Goal: Complete application form

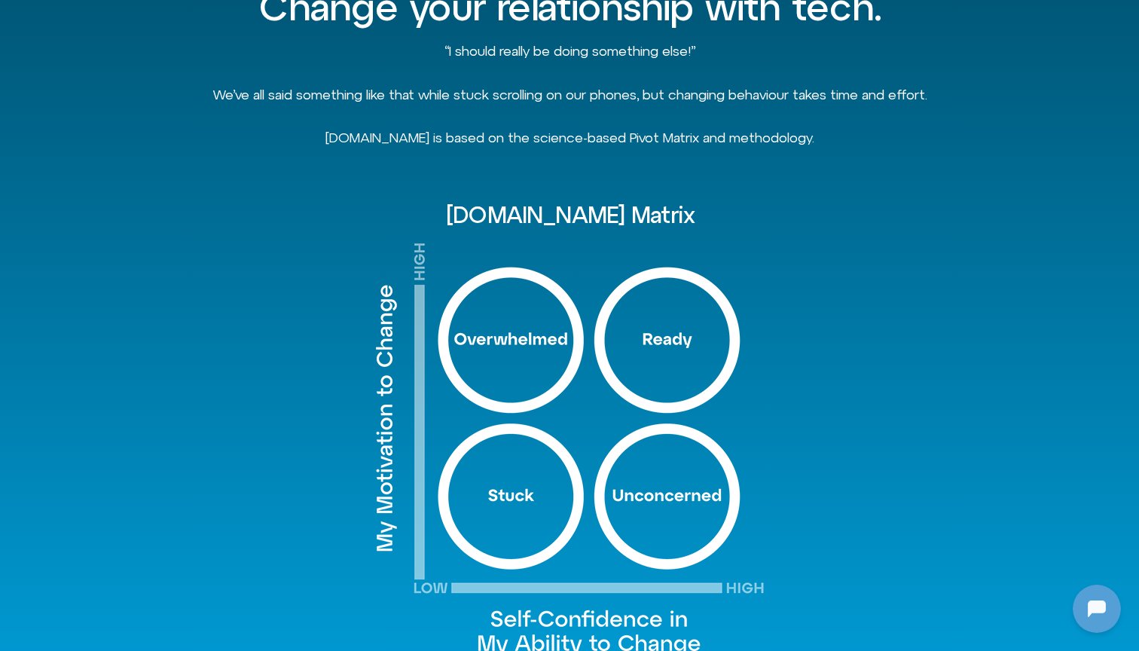
scroll to position [903, 0]
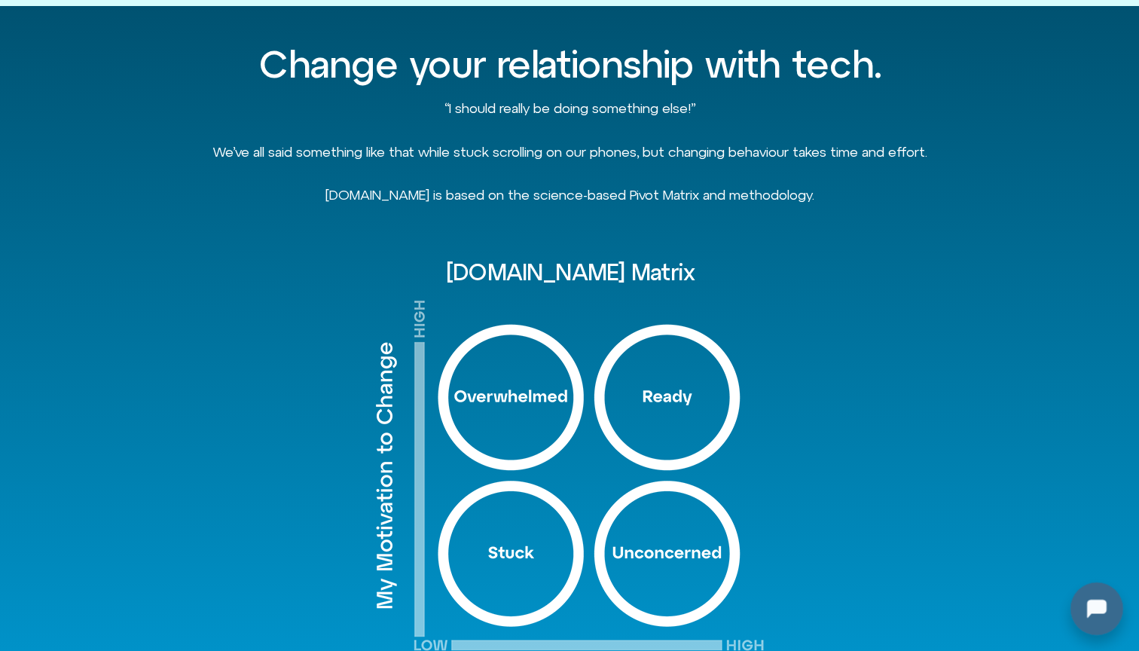
click at [1093, 608] on div at bounding box center [1094, 606] width 48 height 48
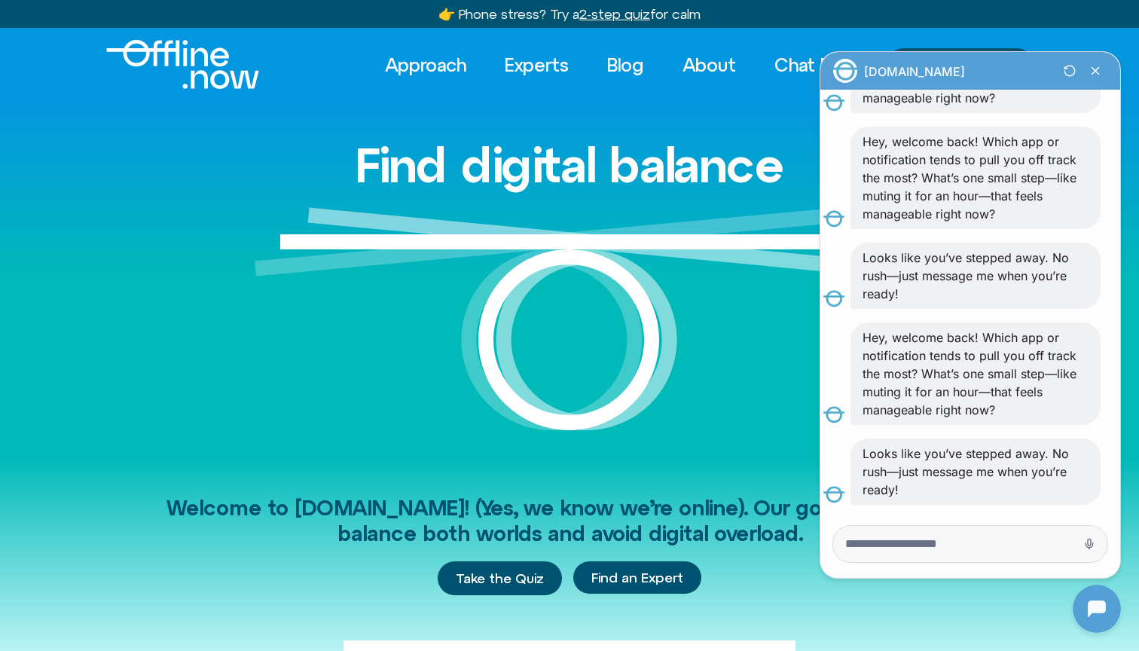
scroll to position [0, 0]
click at [882, 548] on textarea "Message Input" at bounding box center [950, 544] width 208 height 15
type textarea "**"
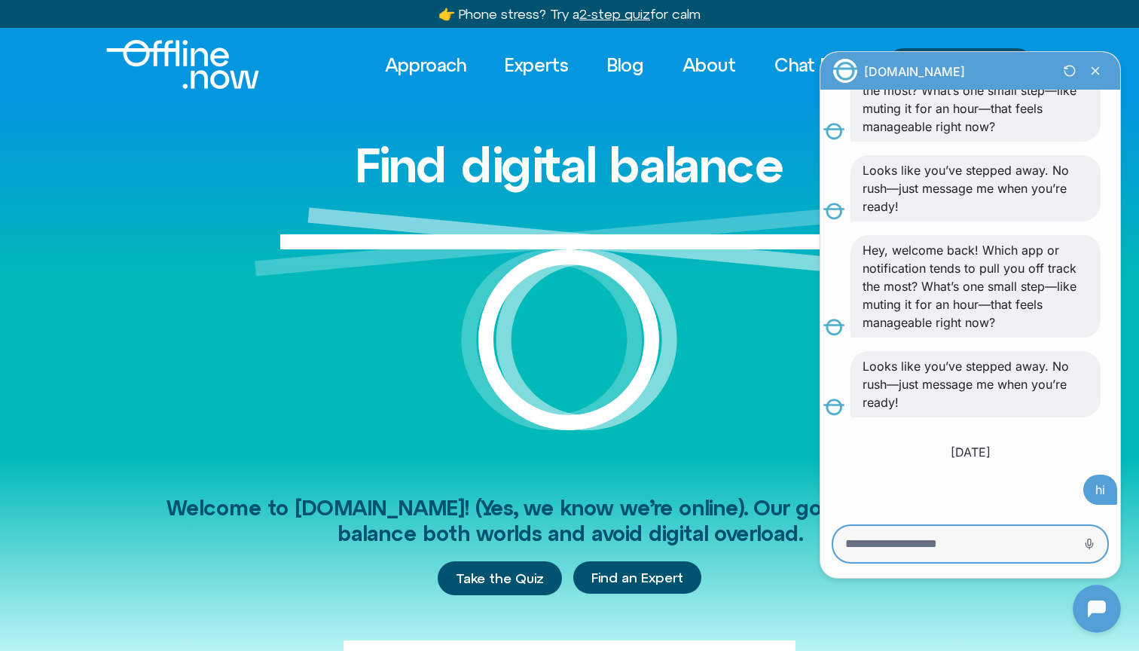
scroll to position [8980, 0]
click at [927, 536] on div at bounding box center [971, 544] width 274 height 36
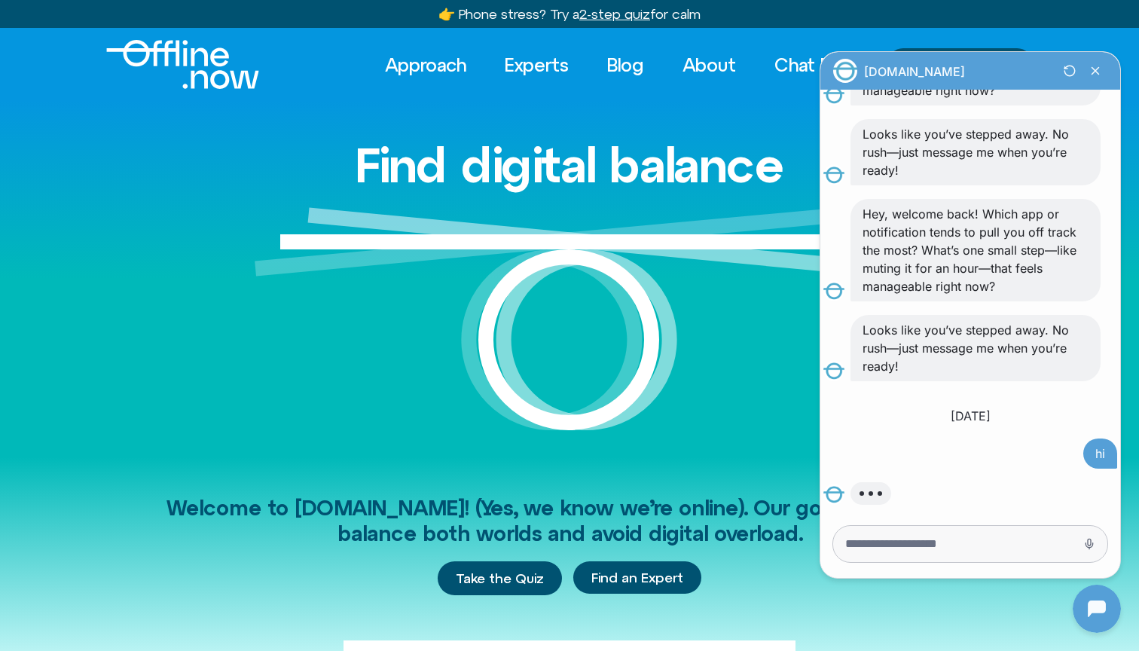
scroll to position [9016, 0]
click at [882, 554] on div at bounding box center [971, 544] width 274 height 36
click at [862, 539] on textarea "Message Input" at bounding box center [950, 544] width 208 height 15
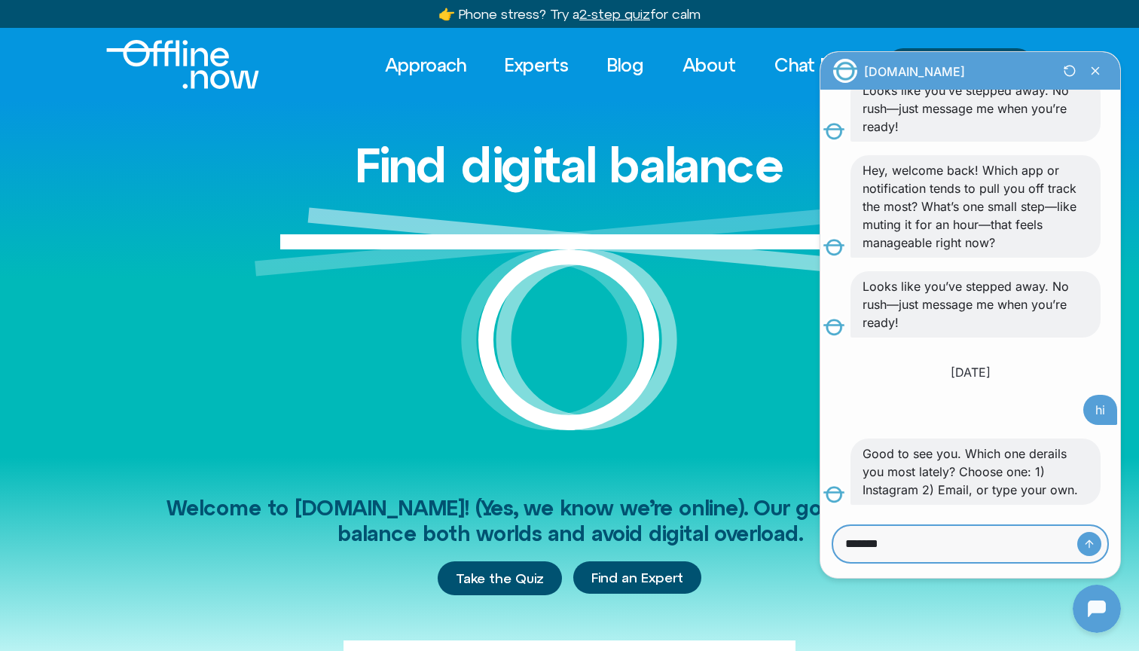
scroll to position [9078, 0]
type textarea "**********"
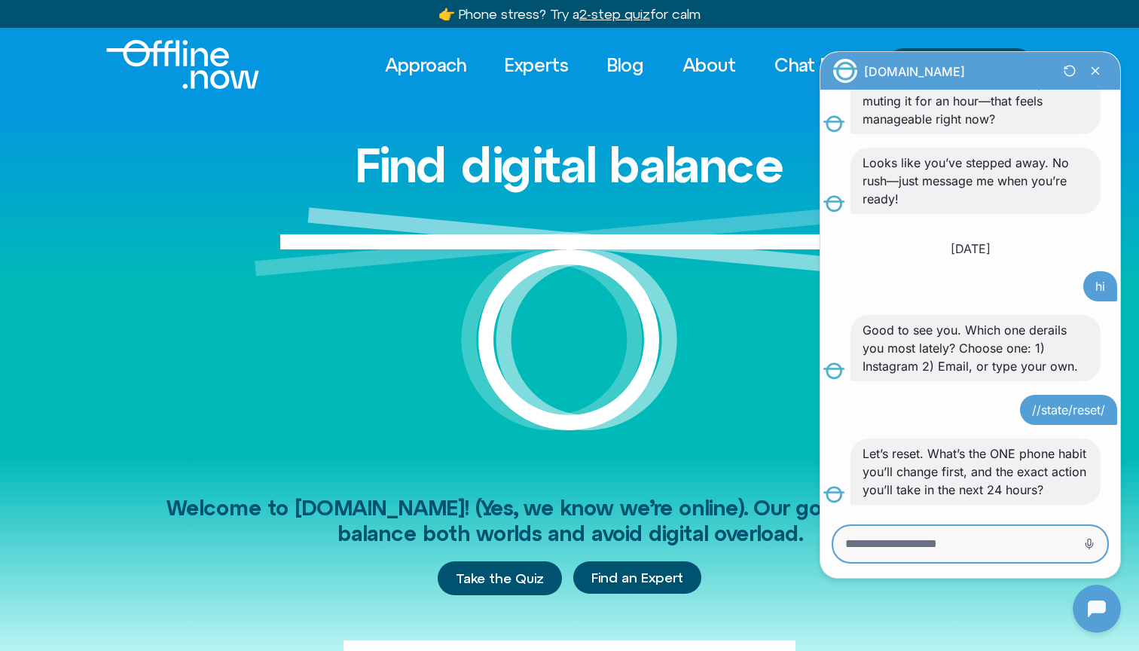
scroll to position [9219, 0]
type textarea "**********"
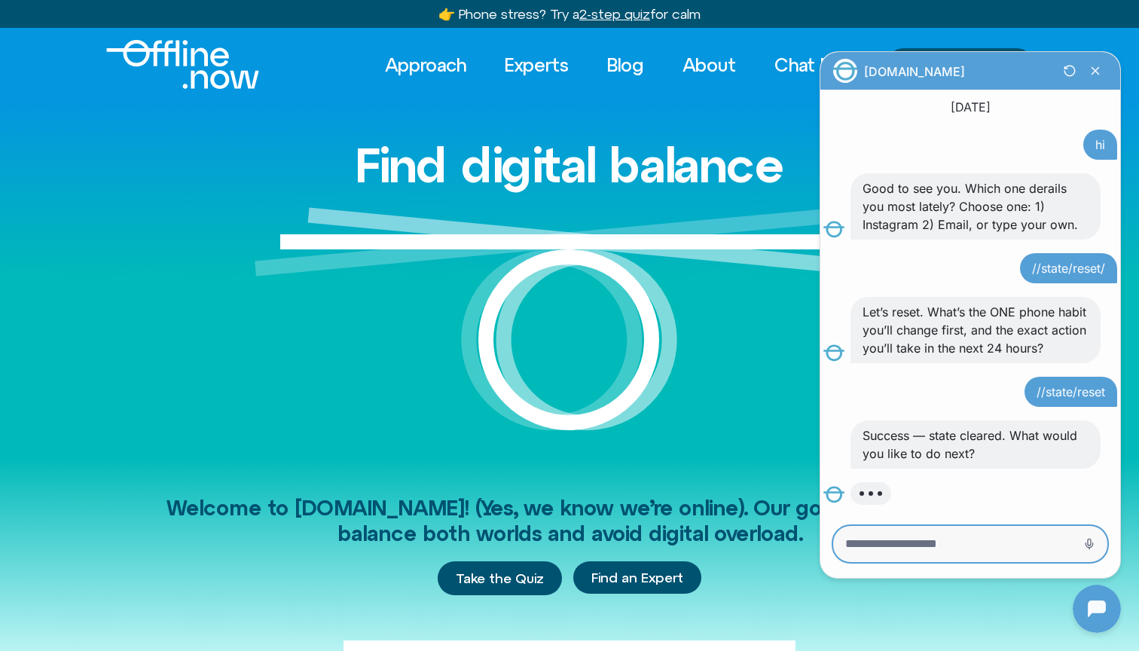
scroll to position [9325, 0]
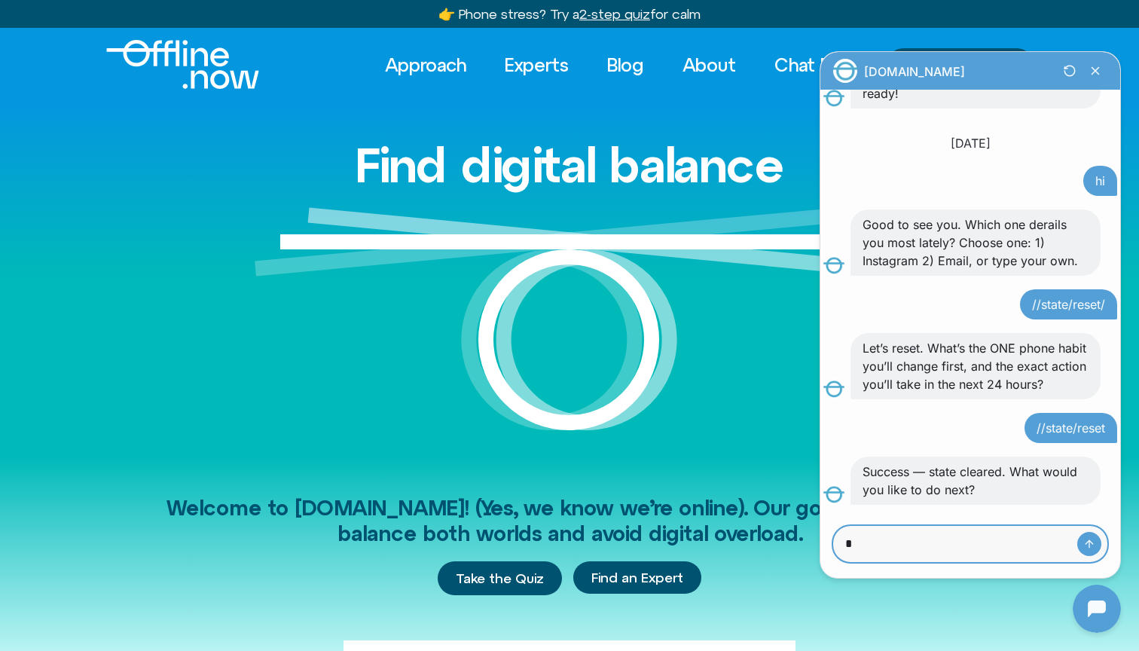
type textarea "**"
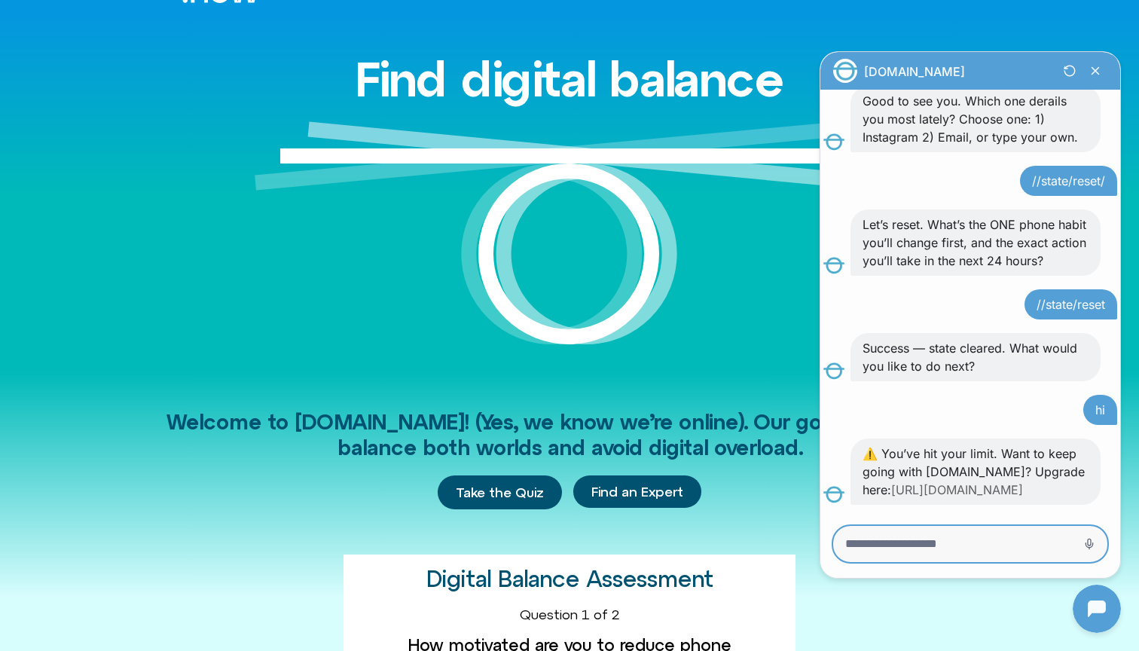
scroll to position [90, 0]
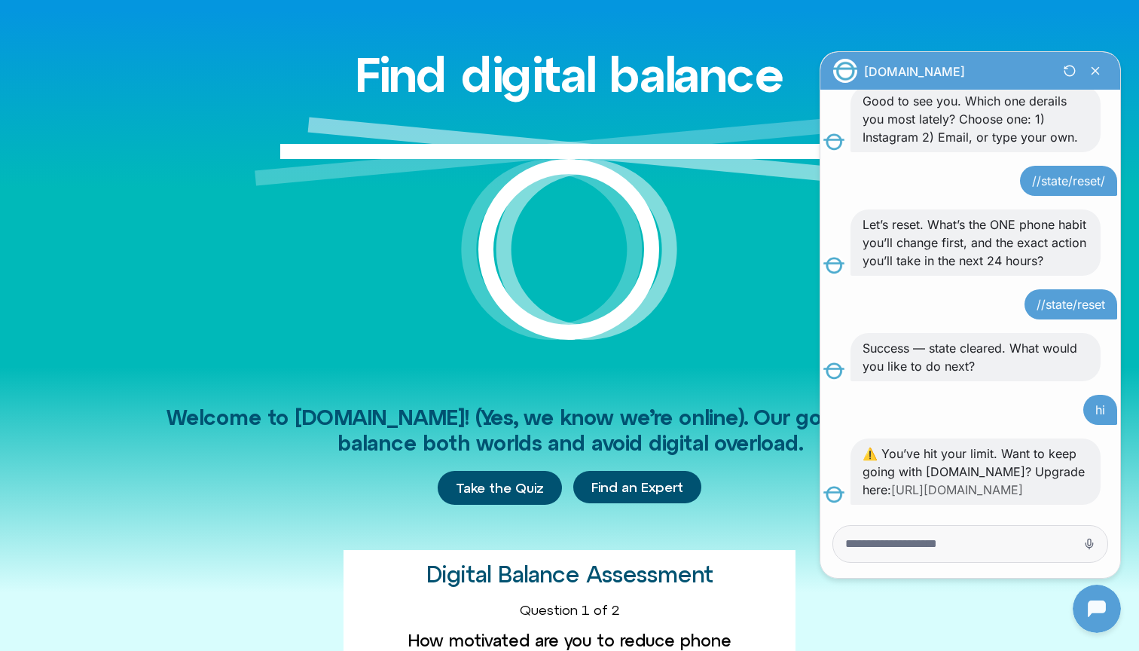
click at [954, 482] on link "[URL][DOMAIN_NAME]" at bounding box center [958, 489] width 132 height 15
click at [1005, 482] on link "[URL][DOMAIN_NAME]" at bounding box center [958, 489] width 132 height 15
click at [1094, 64] on icon "Close Chatbot Button" at bounding box center [1096, 71] width 26 height 26
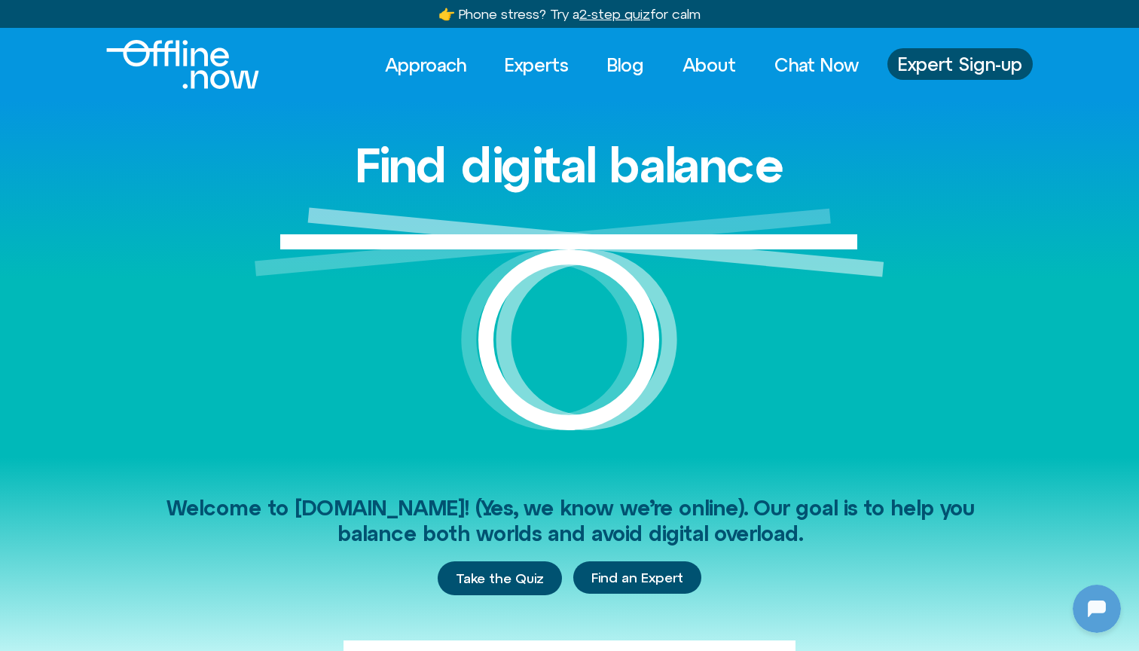
scroll to position [0, 0]
click at [519, 575] on span "Take the Quiz" at bounding box center [500, 579] width 88 height 17
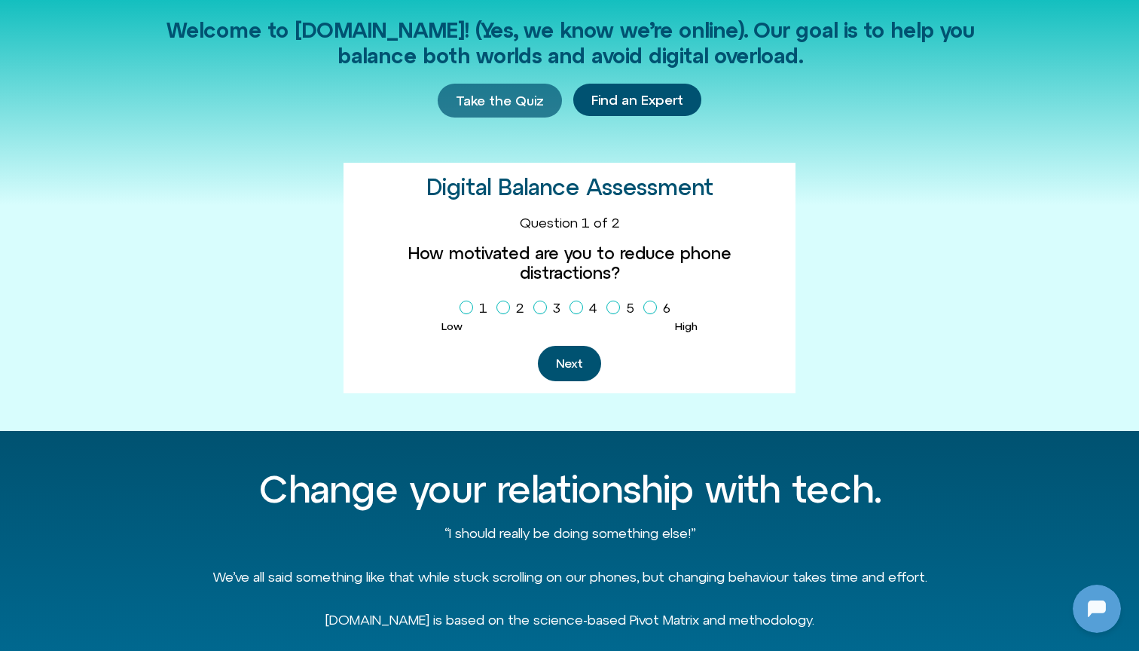
scroll to position [610, 0]
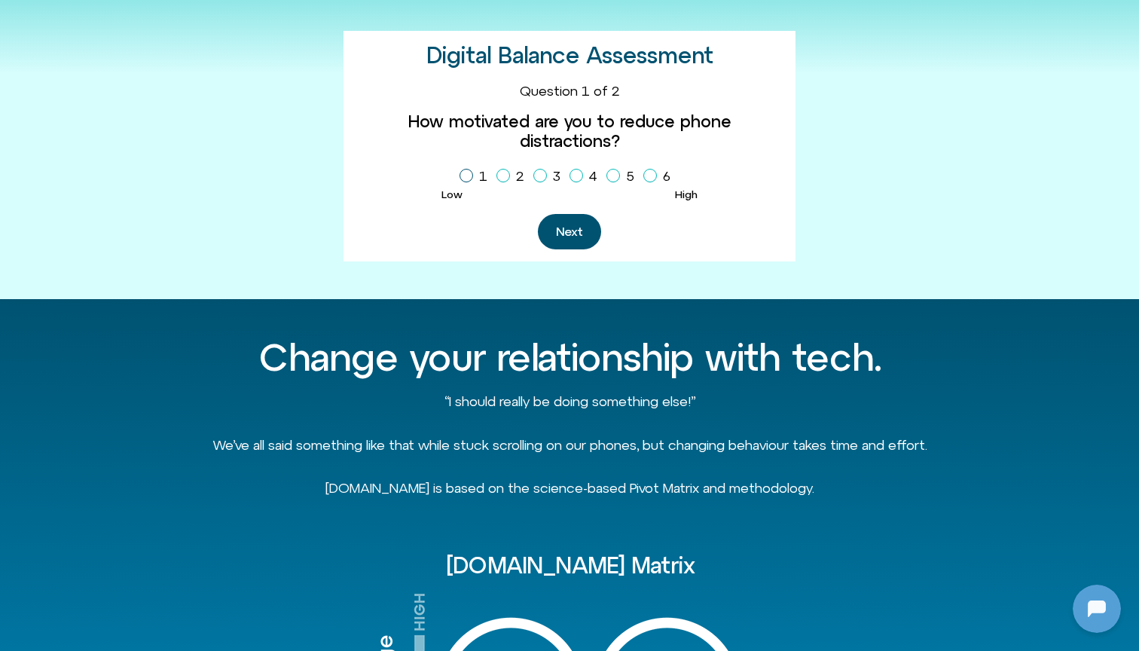
click at [469, 172] on icon "Homepage Sign Up" at bounding box center [466, 176] width 9 height 8
click at [556, 214] on button "Next" at bounding box center [569, 231] width 63 height 35
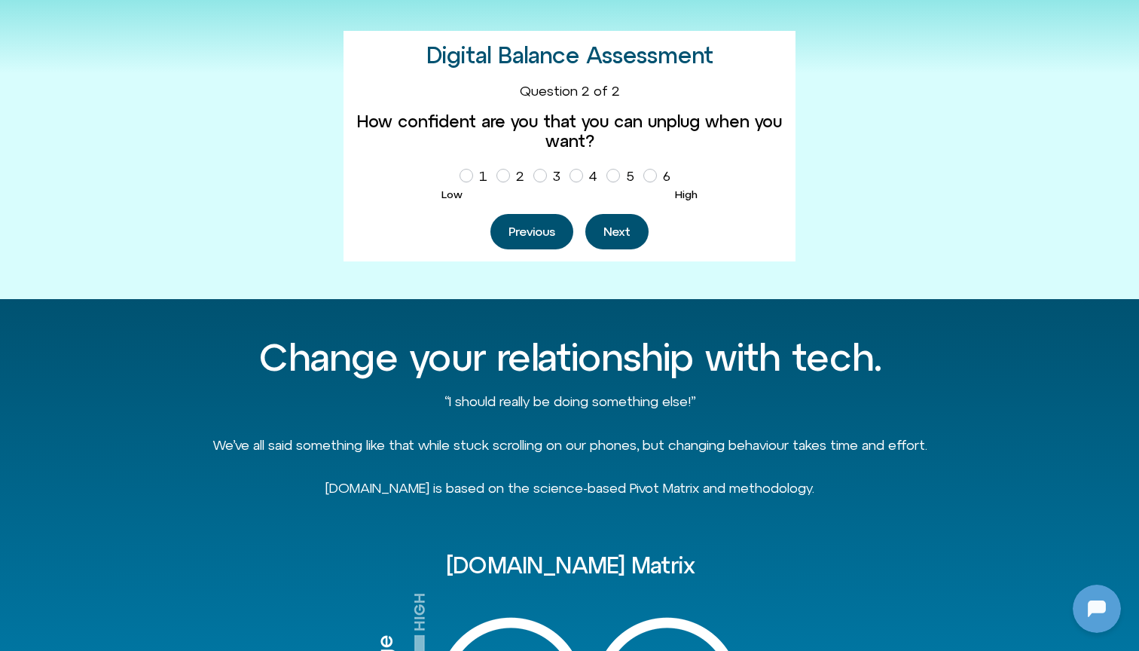
click at [499, 185] on div "Low" at bounding box center [506, 193] width 128 height 17
click at [502, 177] on icon "Homepage Sign Up" at bounding box center [503, 176] width 9 height 8
click at [616, 239] on button "Next" at bounding box center [617, 231] width 63 height 35
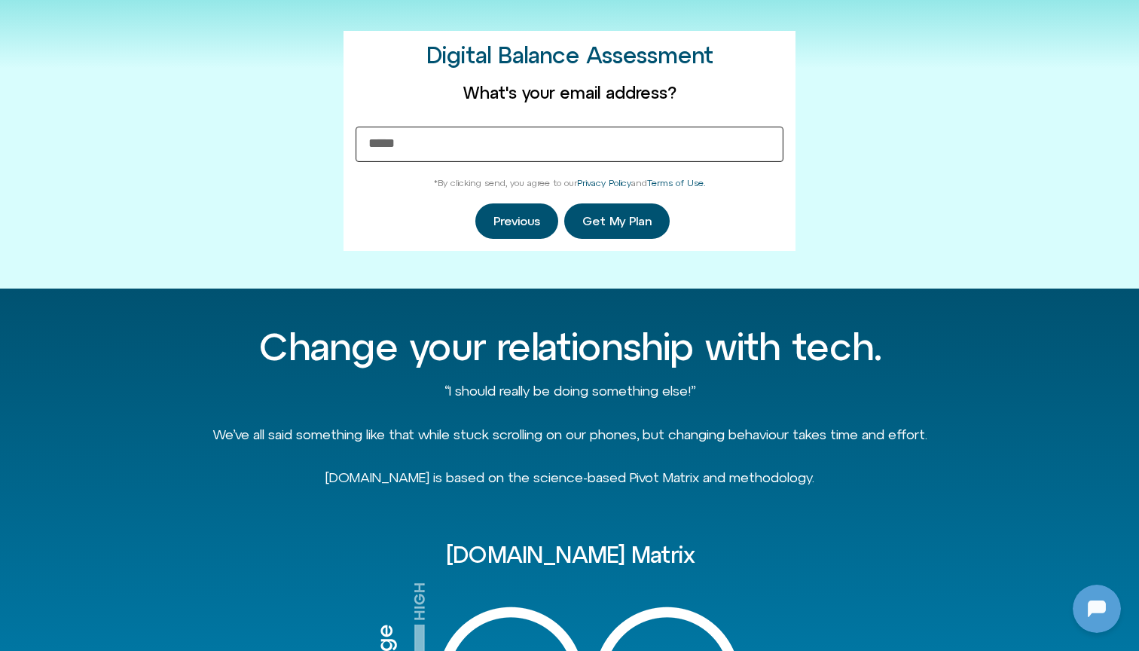
type input "**********"
click at [625, 225] on span "Get My Plan" at bounding box center [617, 222] width 69 height 14
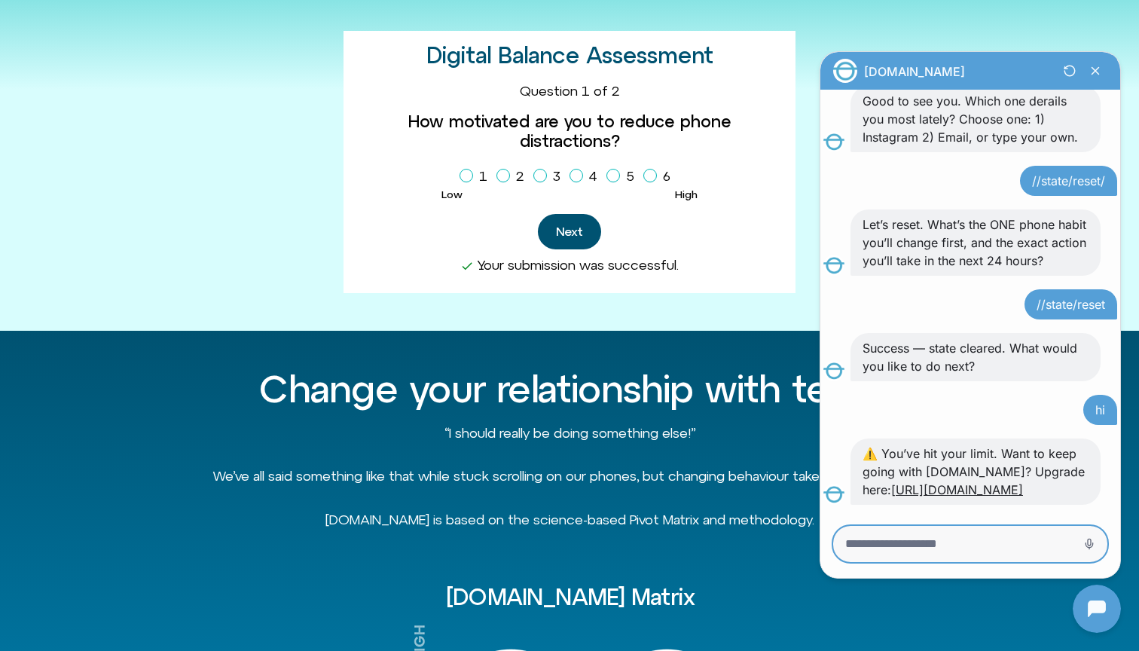
click at [999, 548] on textarea "Message Input" at bounding box center [950, 544] width 208 height 15
type textarea "**"
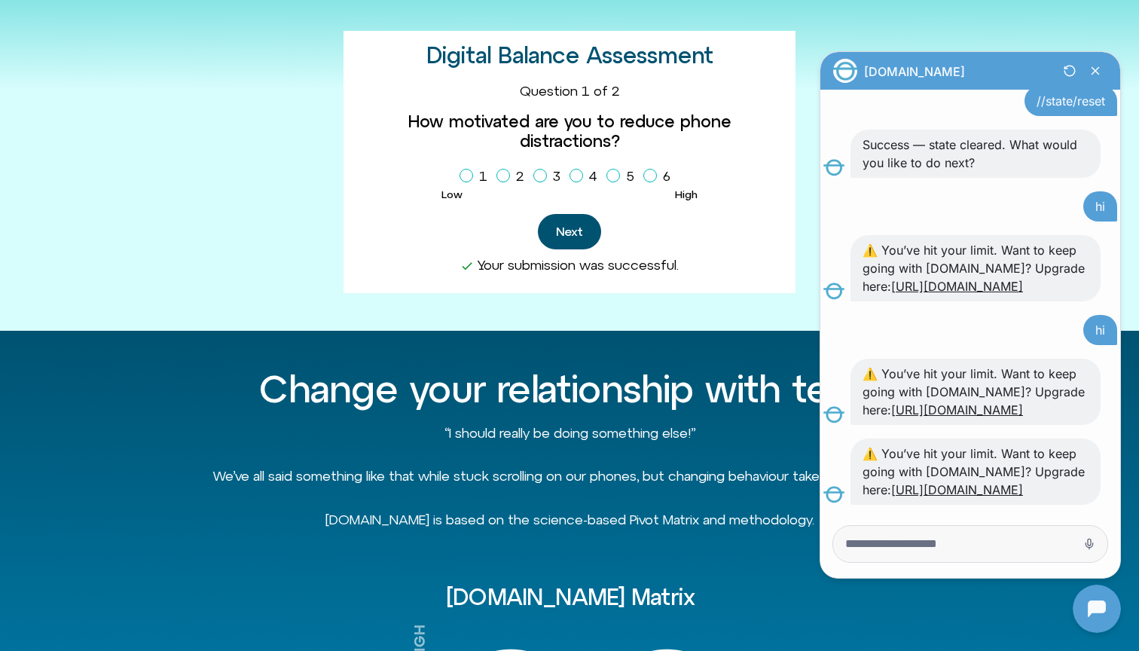
scroll to position [9760, 0]
click at [1094, 78] on icon "Close Chatbot Button" at bounding box center [1096, 71] width 26 height 26
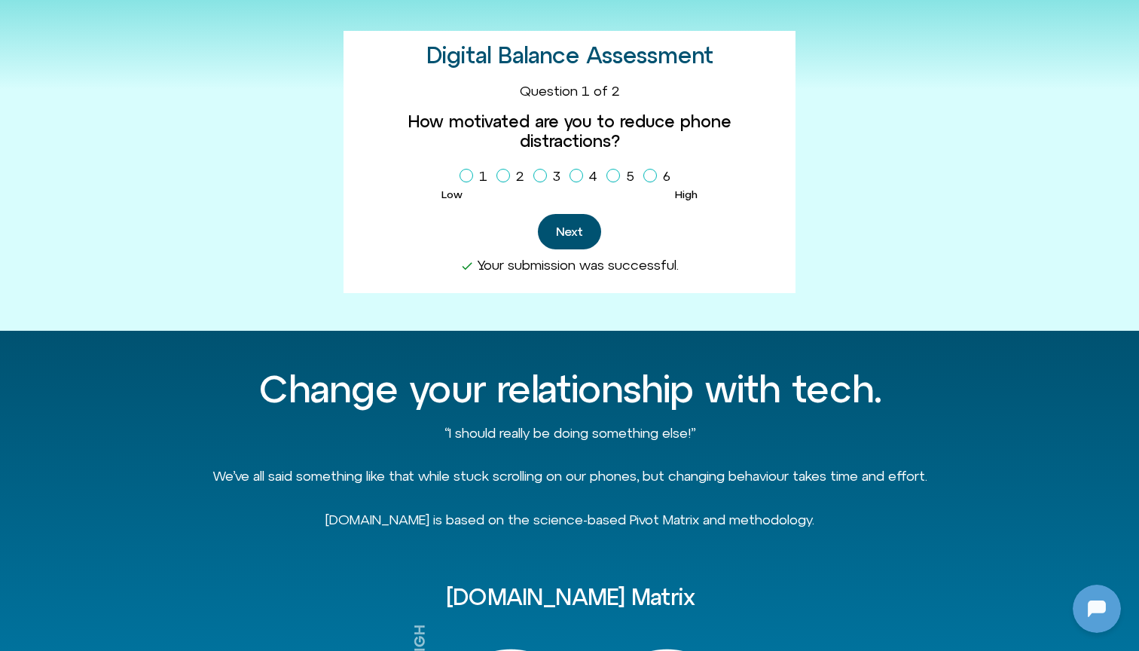
click at [1094, 78] on div "Welcome to [DOMAIN_NAME]! (Yes, we know we’re online). Our goal is to help you …" at bounding box center [569, 89] width 1139 height 483
